Goal: Transaction & Acquisition: Purchase product/service

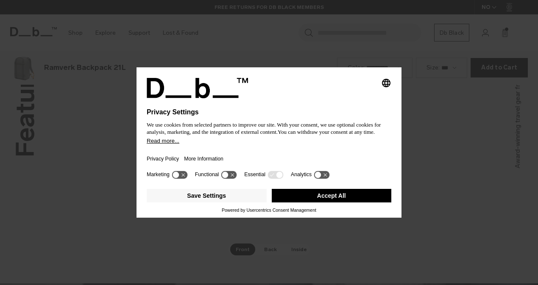
scroll to position [1142, 0]
